Goal: Task Accomplishment & Management: Complete application form

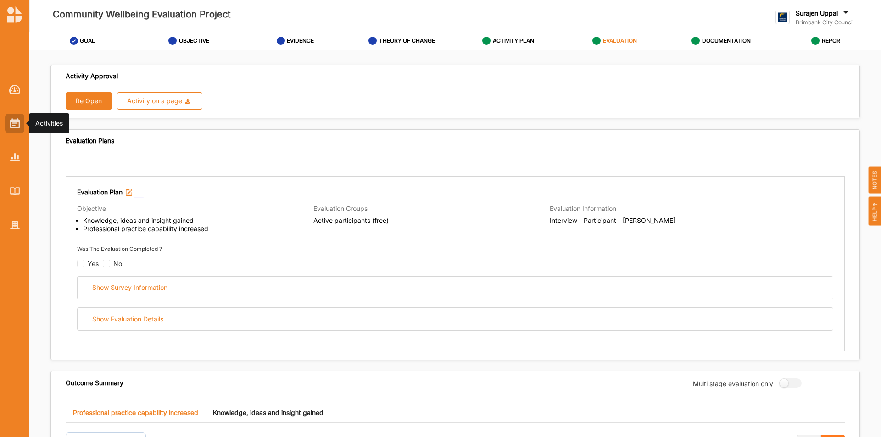
click at [20, 131] on div at bounding box center [14, 123] width 19 height 19
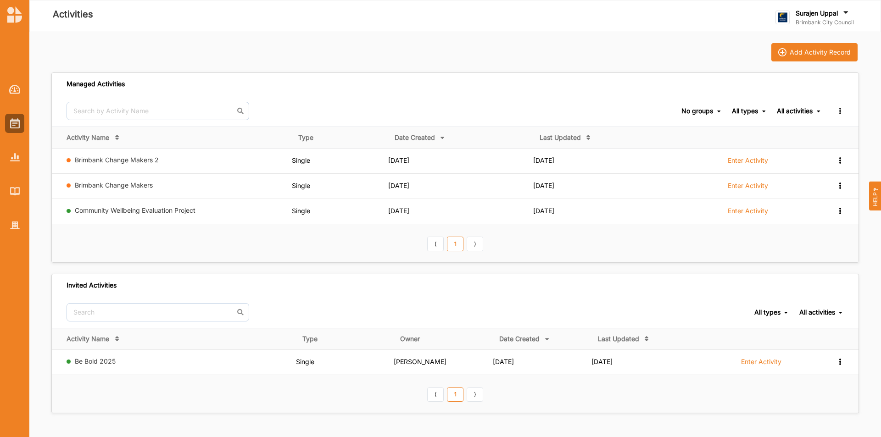
click at [846, 18] on icon at bounding box center [845, 14] width 9 height 10
click at [661, 50] on div "Add Activity Record" at bounding box center [455, 52] width 808 height 18
click at [803, 51] on div "Add Activity Record" at bounding box center [820, 52] width 61 height 8
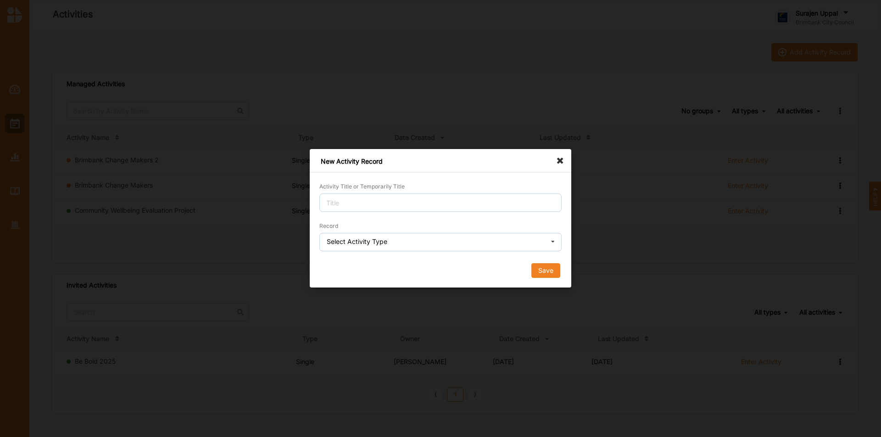
click at [404, 192] on div "Activity Title or Temporarily Title" at bounding box center [440, 197] width 242 height 30
click at [491, 199] on input "Activity Title or Temporarily Title" at bounding box center [440, 203] width 242 height 18
type input "s"
type input "demo"
click at [410, 232] on div "Record Select Activity Type Single Activity Festival Program Grants Program Mul…" at bounding box center [440, 236] width 242 height 30
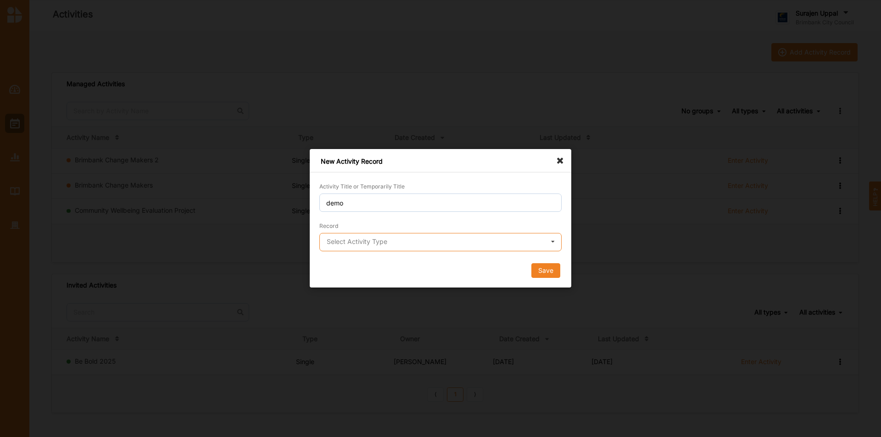
click at [408, 237] on input "text" at bounding box center [440, 243] width 241 height 18
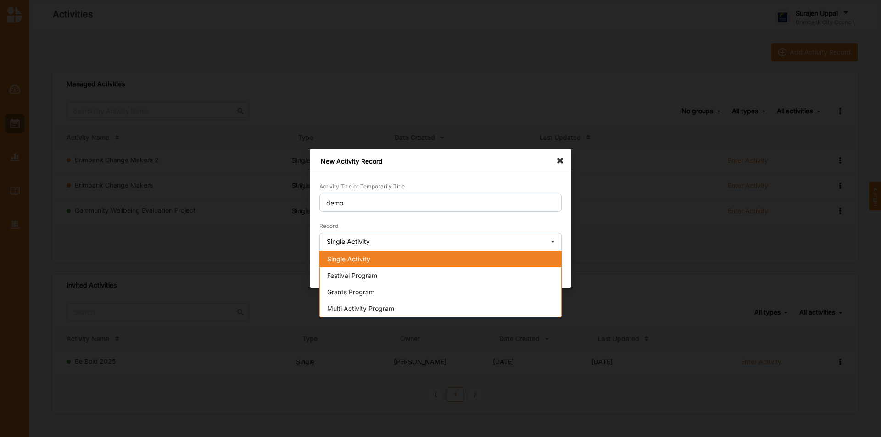
click at [405, 261] on div "Single Activity" at bounding box center [440, 259] width 241 height 17
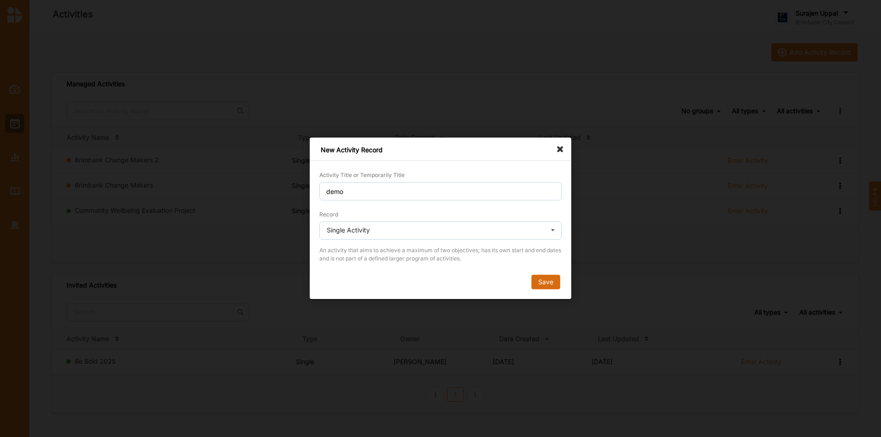
click at [543, 281] on button "Save" at bounding box center [545, 282] width 29 height 15
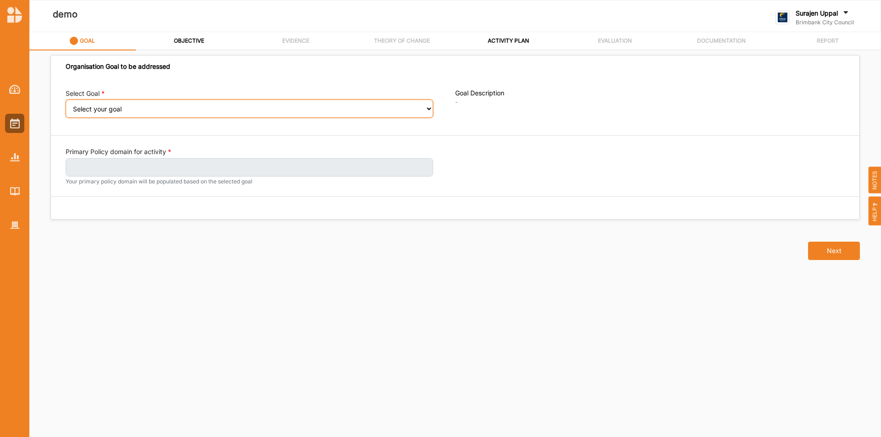
click at [187, 107] on select "Select your goal People: Social connection and wellbeing People: Healthy active…" at bounding box center [250, 109] width 368 height 18
select select "384"
click at [66, 106] on select "Select your goal People: Social connection and wellbeing People: Healthy active…" at bounding box center [250, 109] width 368 height 18
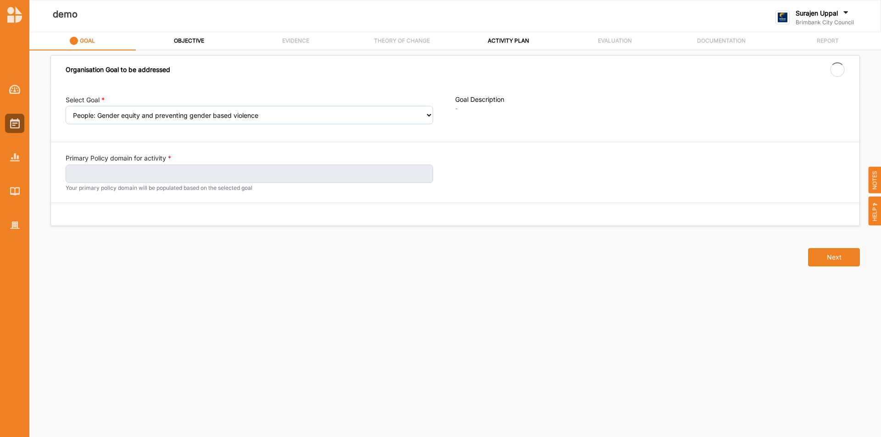
select select "384"
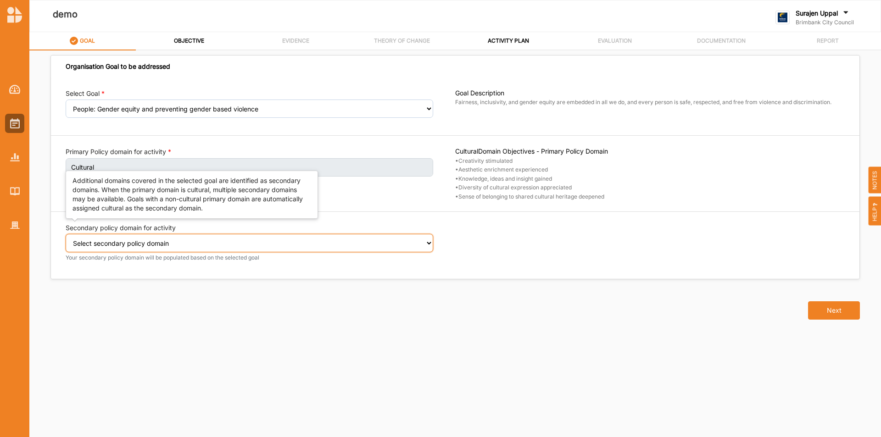
click at [174, 247] on select "Select secondary policy domain No second domain for this activity Social Econom…" at bounding box center [250, 243] width 368 height 18
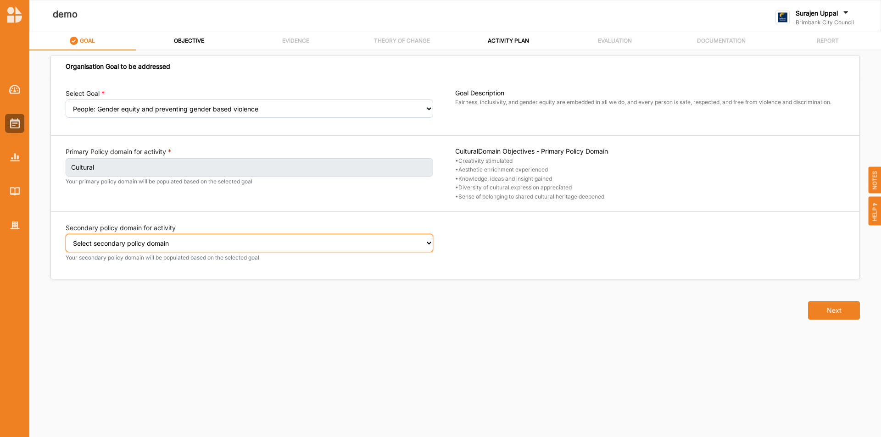
select select "2"
click at [66, 240] on select "Select secondary policy domain No second domain for this activity Social Econom…" at bounding box center [250, 243] width 368 height 18
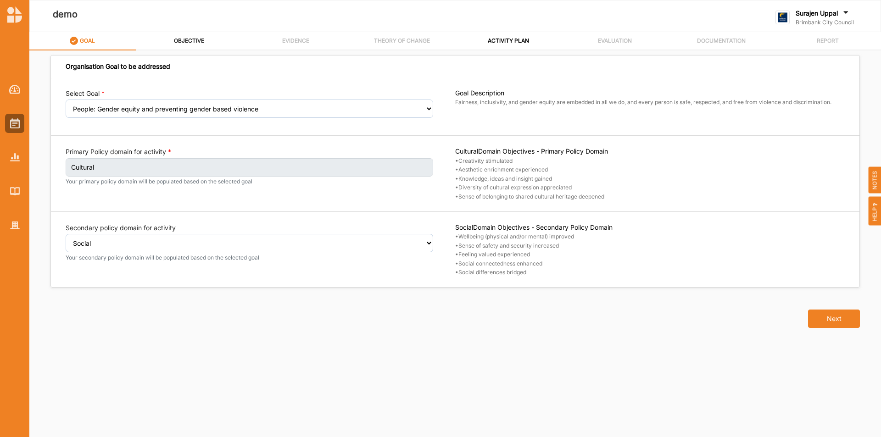
click at [177, 34] on div "OBJECTIVE" at bounding box center [188, 41] width 31 height 16
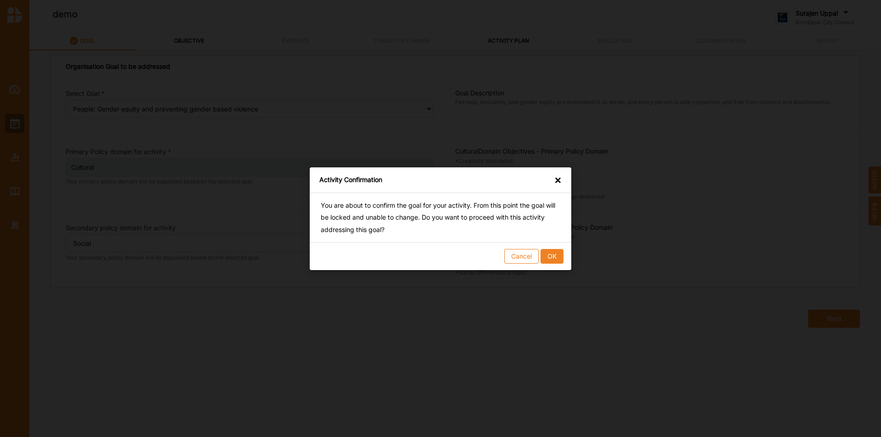
click at [552, 248] on div "Cancel OK" at bounding box center [441, 256] width 262 height 28
click at [554, 254] on button "OK" at bounding box center [552, 256] width 23 height 15
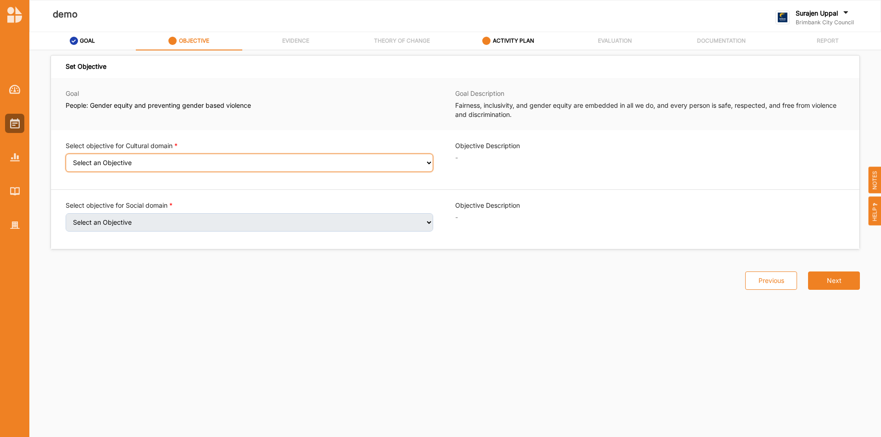
click at [197, 161] on select "Select an Objective Creativity stimulated Aesthetic enrichment experienced Know…" at bounding box center [250, 163] width 368 height 18
select select "2"
click at [66, 160] on select "Select an Objective Creativity stimulated Aesthetic enrichment experienced Know…" at bounding box center [250, 163] width 368 height 18
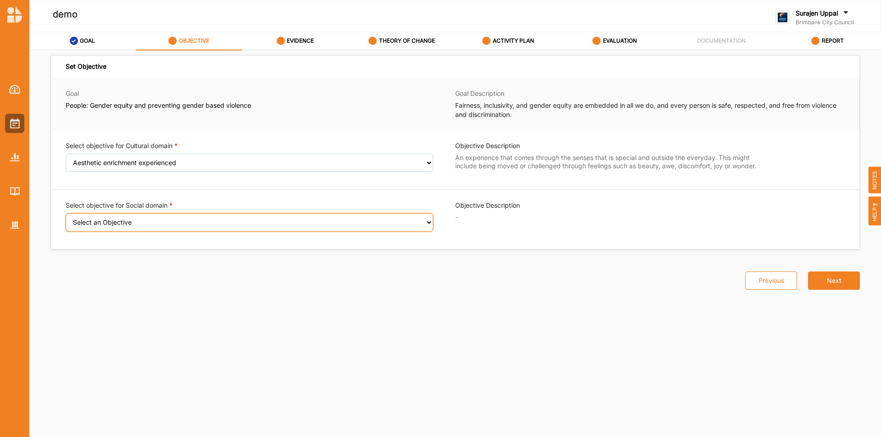
click at [193, 227] on select "Select an Objective Wellbeing (physical and/or mental) improved Sense of safety…" at bounding box center [250, 222] width 368 height 18
select select "8"
click at [66, 219] on select "Select an Objective Wellbeing (physical and/or mental) improved Sense of safety…" at bounding box center [250, 222] width 368 height 18
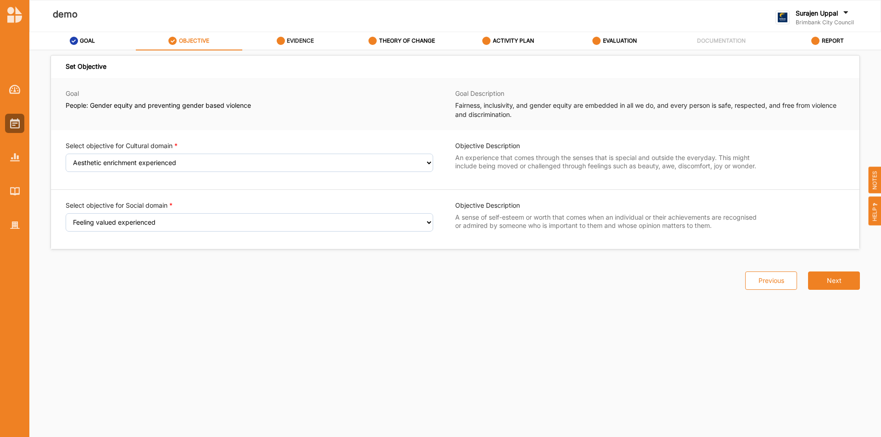
click at [305, 35] on div "EVIDENCE" at bounding box center [296, 41] width 38 height 17
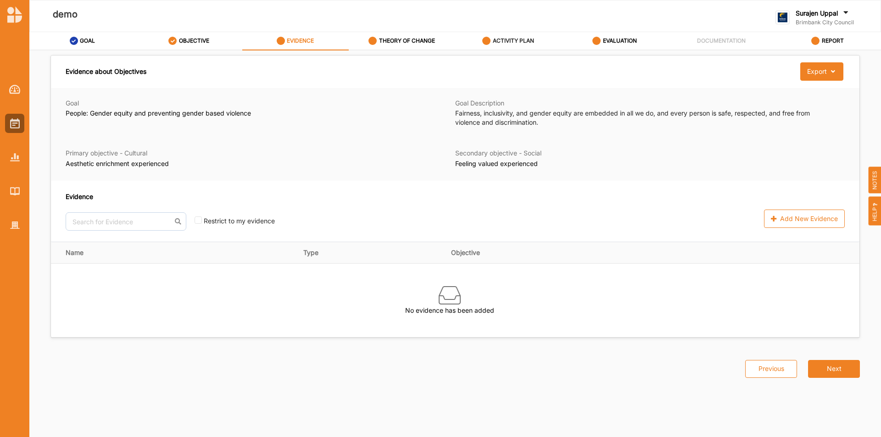
click at [517, 45] on div "ACTIVITY PLAN" at bounding box center [508, 41] width 52 height 17
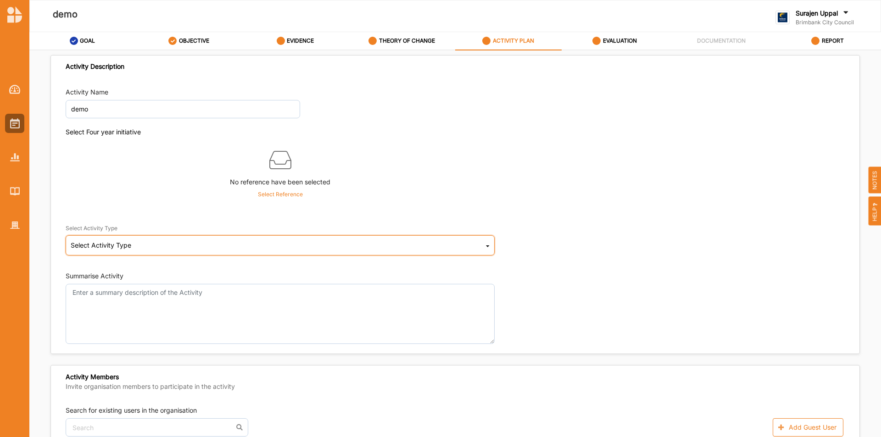
click at [135, 243] on div "Select Activity Type Cultural infrastructure development Acquisitions and Commi…" at bounding box center [280, 245] width 429 height 20
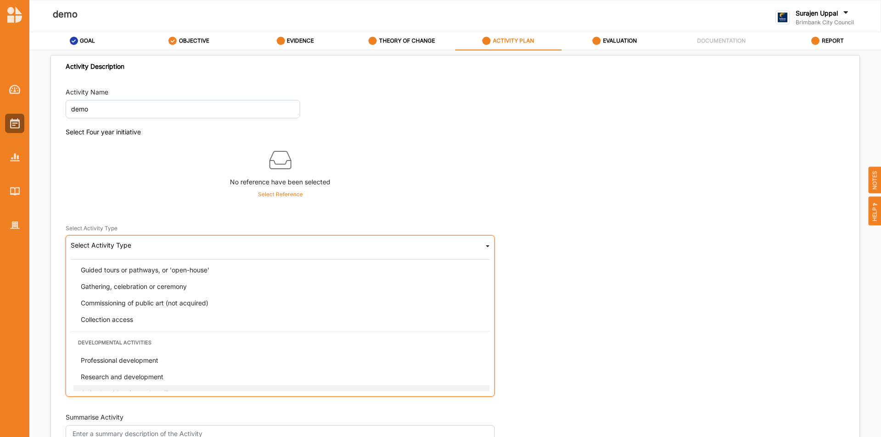
scroll to position [229, 0]
drag, startPoint x: 142, startPoint y: 359, endPoint x: 149, endPoint y: 358, distance: 7.4
click at [143, 359] on div "Educational" at bounding box center [282, 355] width 419 height 17
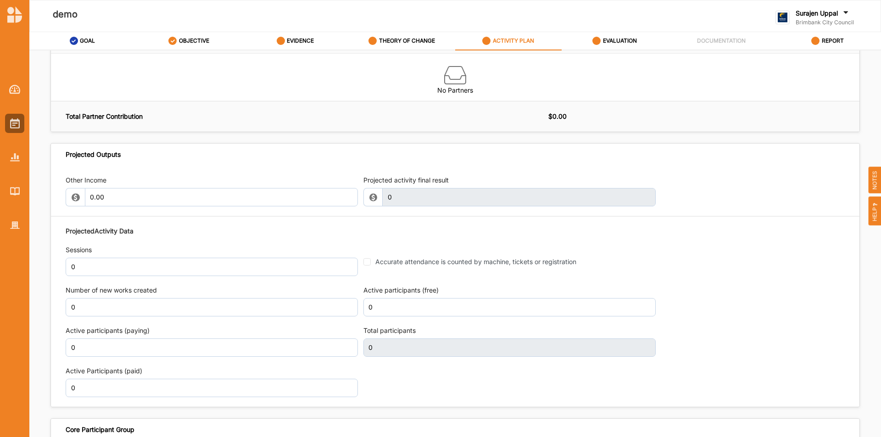
scroll to position [1010, 0]
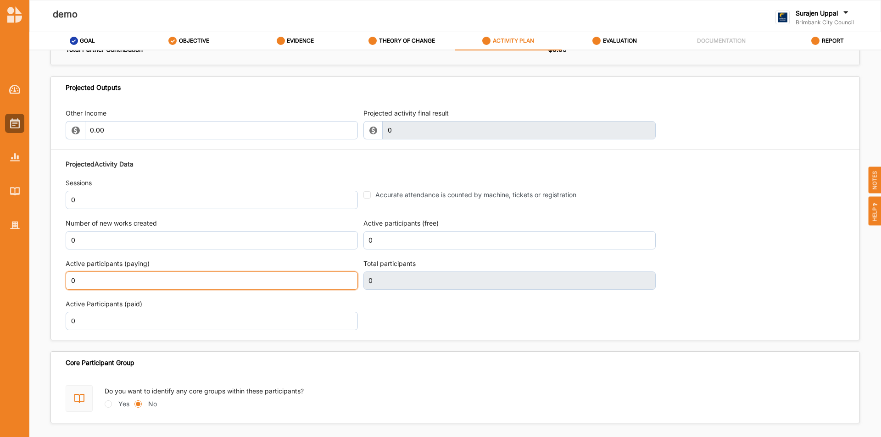
click at [95, 283] on input "0" at bounding box center [212, 281] width 292 height 18
type input "50"
click at [733, 129] on div "Other Income 0.00 Projected activity final result 0 This field is invalid" at bounding box center [455, 124] width 779 height 40
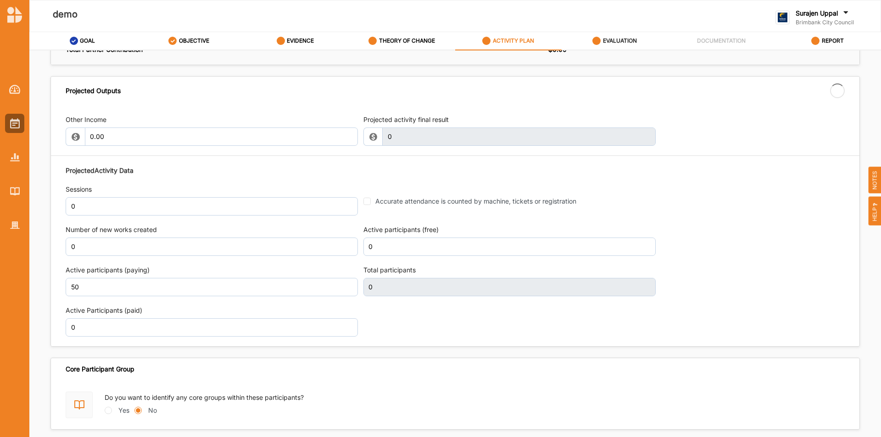
click at [622, 40] on label "EVALUATION" at bounding box center [620, 40] width 34 height 7
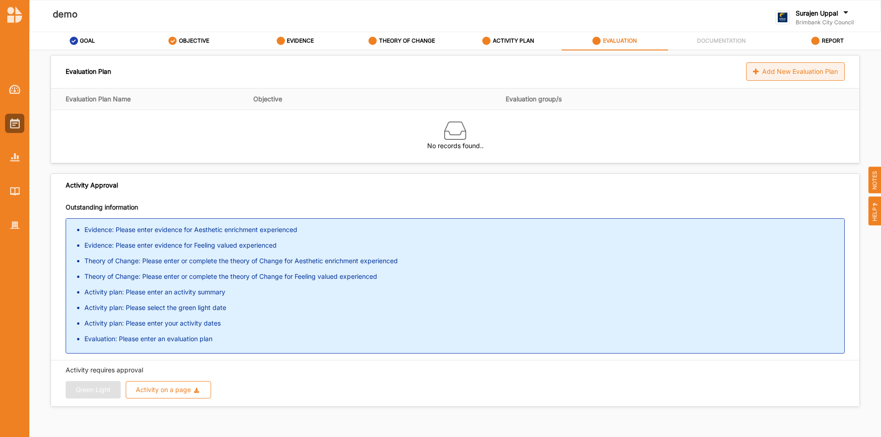
click at [800, 74] on div "Add New Evaluation Plan" at bounding box center [795, 71] width 99 height 18
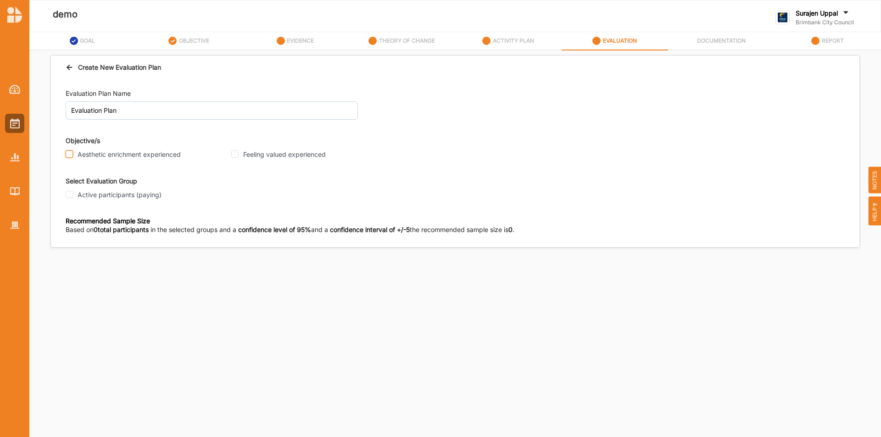
click at [69, 154] on input "Aesthetic enrichment experienced" at bounding box center [69, 154] width 7 height 7
checkbox input "true"
click at [69, 196] on input "Active participants (paying)" at bounding box center [69, 194] width 7 height 7
checkbox input "true"
click at [130, 275] on input "Proxy" at bounding box center [127, 275] width 7 height 7
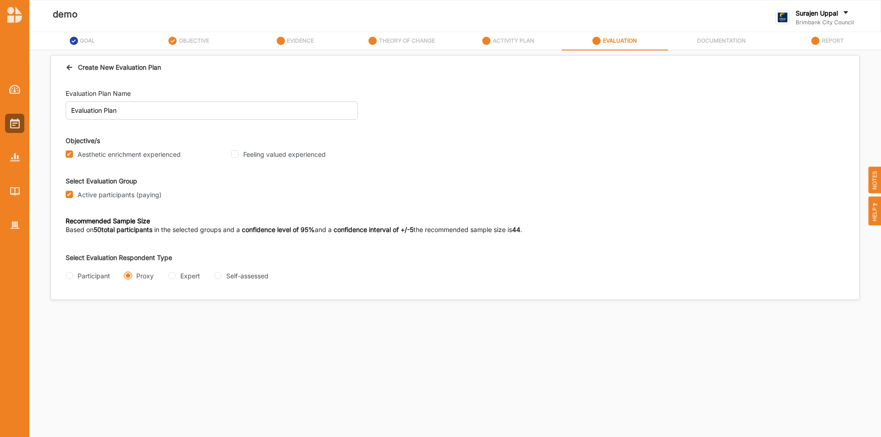
radio input "true"
click at [124, 311] on input "Questionnaire" at bounding box center [122, 312] width 7 height 7
radio input "true"
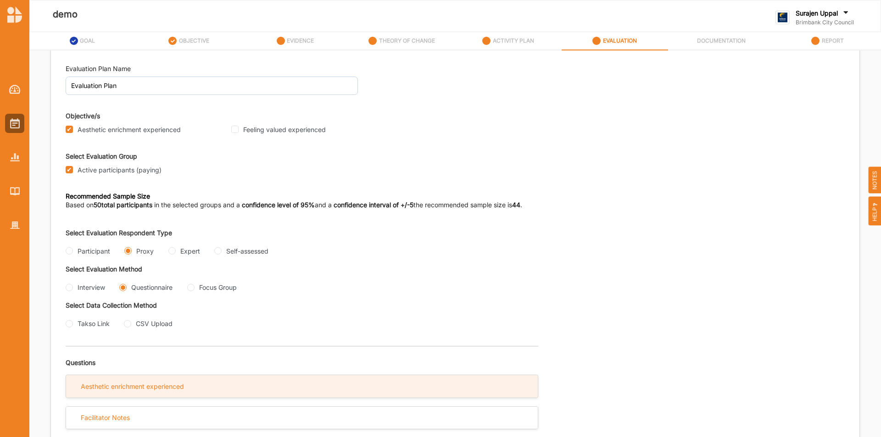
click at [119, 376] on div "Aesthetic enrichment experienced" at bounding box center [302, 386] width 472 height 22
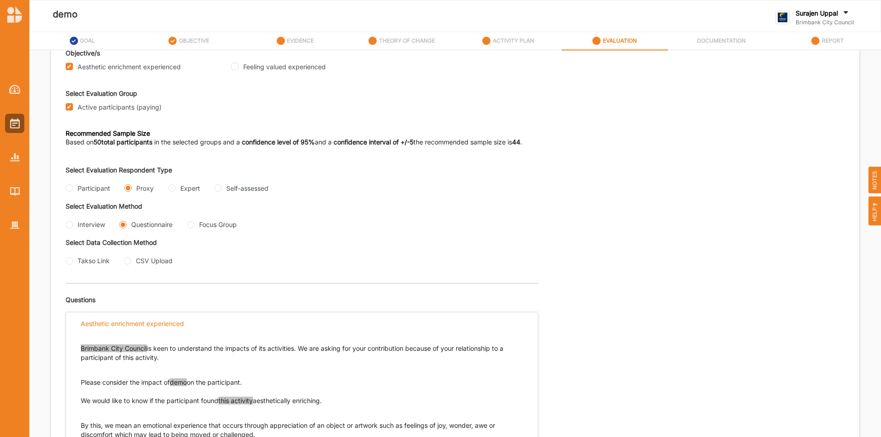
scroll to position [199, 0]
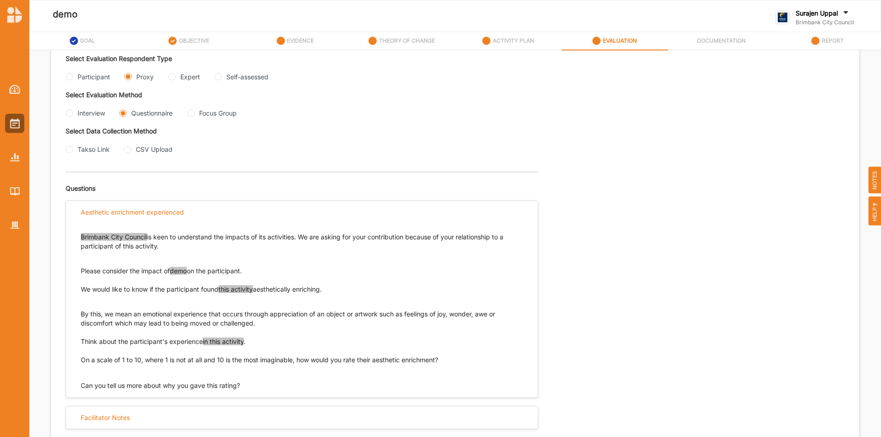
drag, startPoint x: 300, startPoint y: 235, endPoint x: 342, endPoint y: 272, distance: 55.3
click at [342, 272] on div "Brimbank City Council is keen to understand the impacts of its activities. We a…" at bounding box center [302, 254] width 442 height 43
copy div "We are asking for your contribution because of your relationship to a participa…"
click at [172, 77] on input "Expert" at bounding box center [171, 76] width 7 height 7
radio input "true"
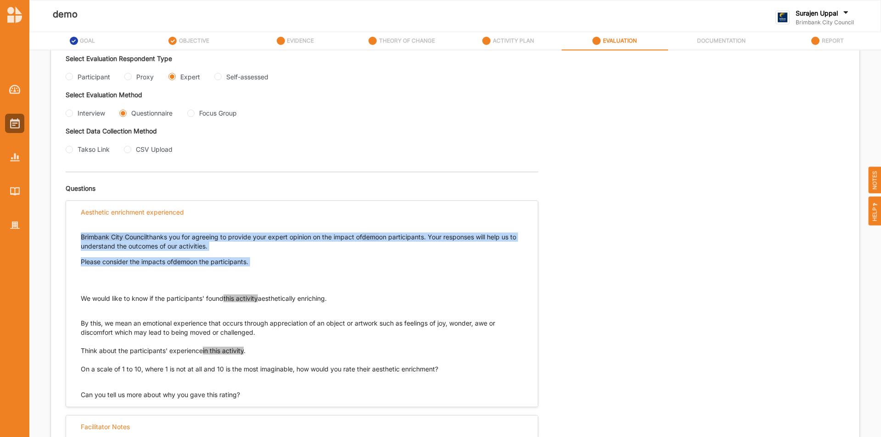
drag, startPoint x: 293, startPoint y: 269, endPoint x: 72, endPoint y: 231, distance: 224.5
click at [72, 231] on div "Brimbank City Council thanks you for agreeing to provide your expert opinion on…" at bounding box center [302, 312] width 472 height 176
copy div "Brimbank City Council thanks you for agreeing to provide your expert opinion on…"
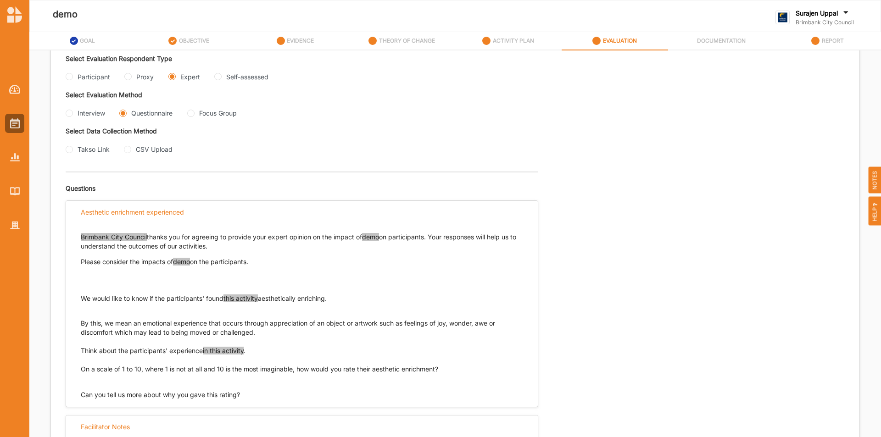
click at [463, 135] on div "Select Evaluation Respondent Type Participant Proxy Expert Self-assessed Select…" at bounding box center [455, 109] width 779 height 109
click at [8, 122] on div at bounding box center [14, 123] width 19 height 19
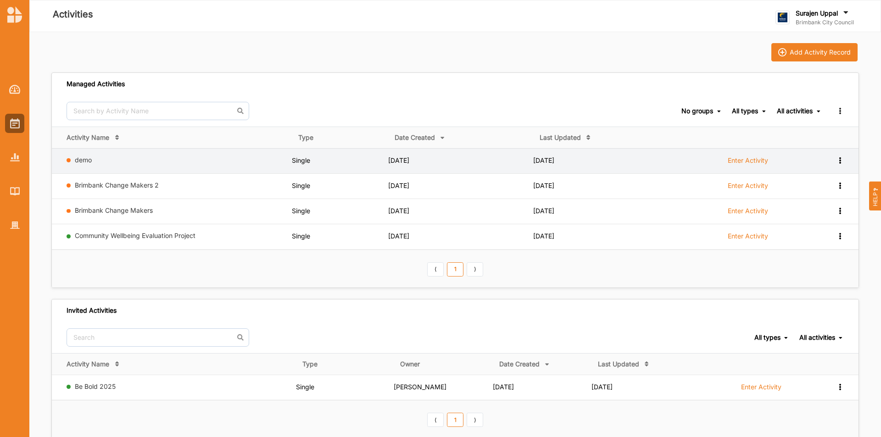
click at [841, 158] on icon at bounding box center [840, 160] width 8 height 6
click at [825, 223] on div "Remove" at bounding box center [816, 226] width 40 height 6
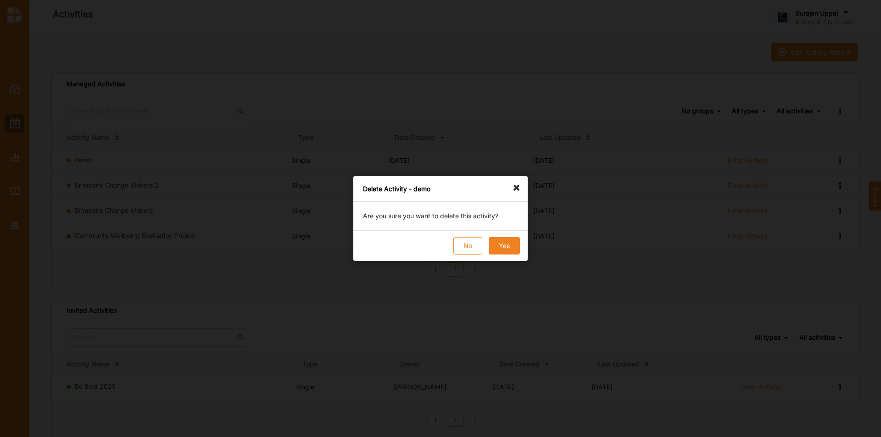
click at [504, 243] on button "Yes" at bounding box center [504, 245] width 31 height 17
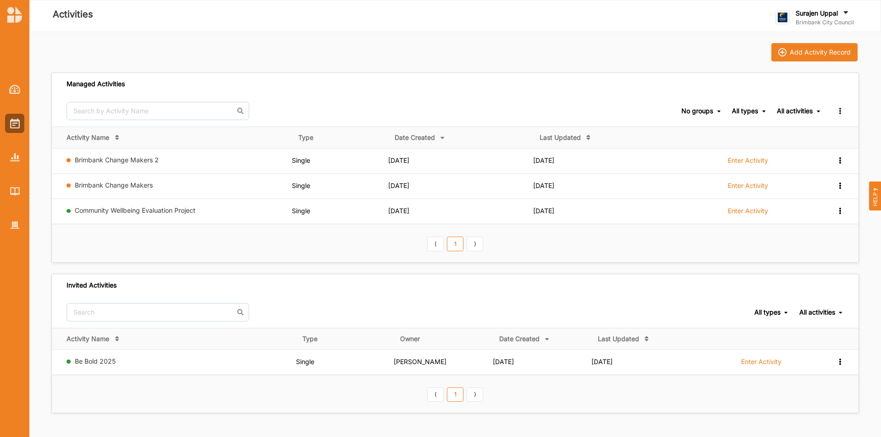
drag, startPoint x: 330, startPoint y: 412, endPoint x: 373, endPoint y: 113, distance: 301.8
click at [373, 113] on div "No groups No groups All types All types Single Grant Festival Multi Activity Li…" at bounding box center [455, 110] width 807 height 31
